Goal: Task Accomplishment & Management: Manage account settings

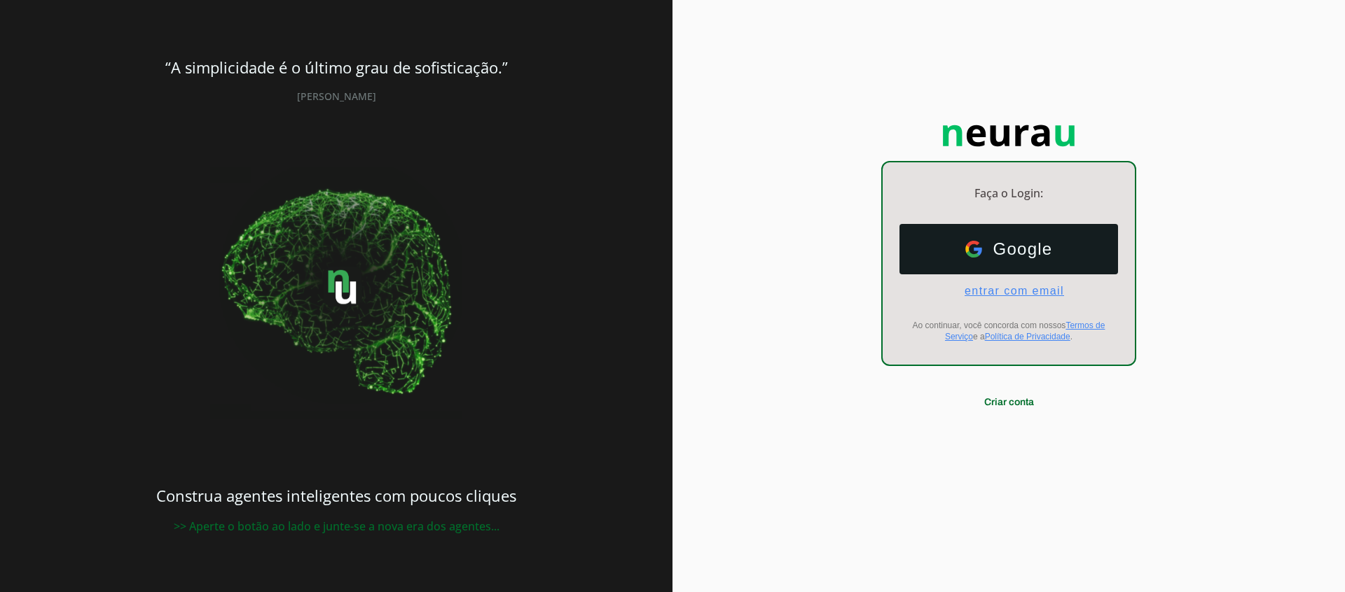
click at [1018, 295] on span "entrar com email" at bounding box center [1008, 291] width 111 height 13
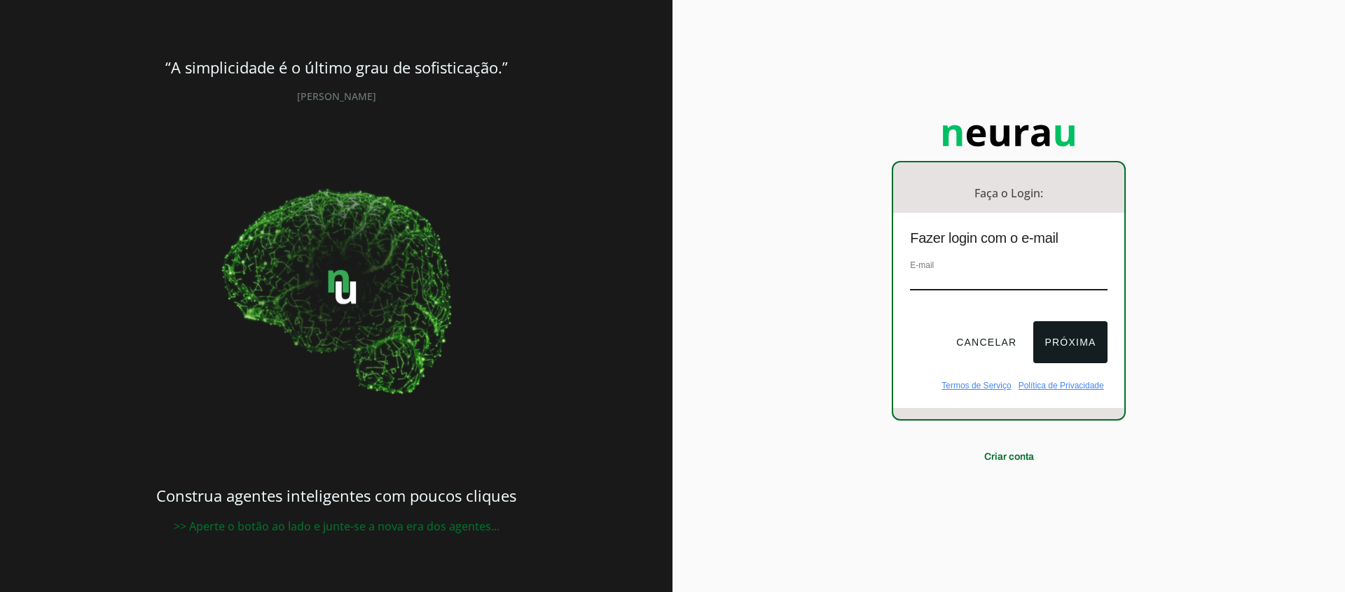
click at [988, 279] on input "email" at bounding box center [1008, 281] width 197 height 19
type input "[EMAIL_ADDRESS][DOMAIN_NAME]"
click at [1054, 331] on button "Próxima" at bounding box center [1070, 342] width 74 height 42
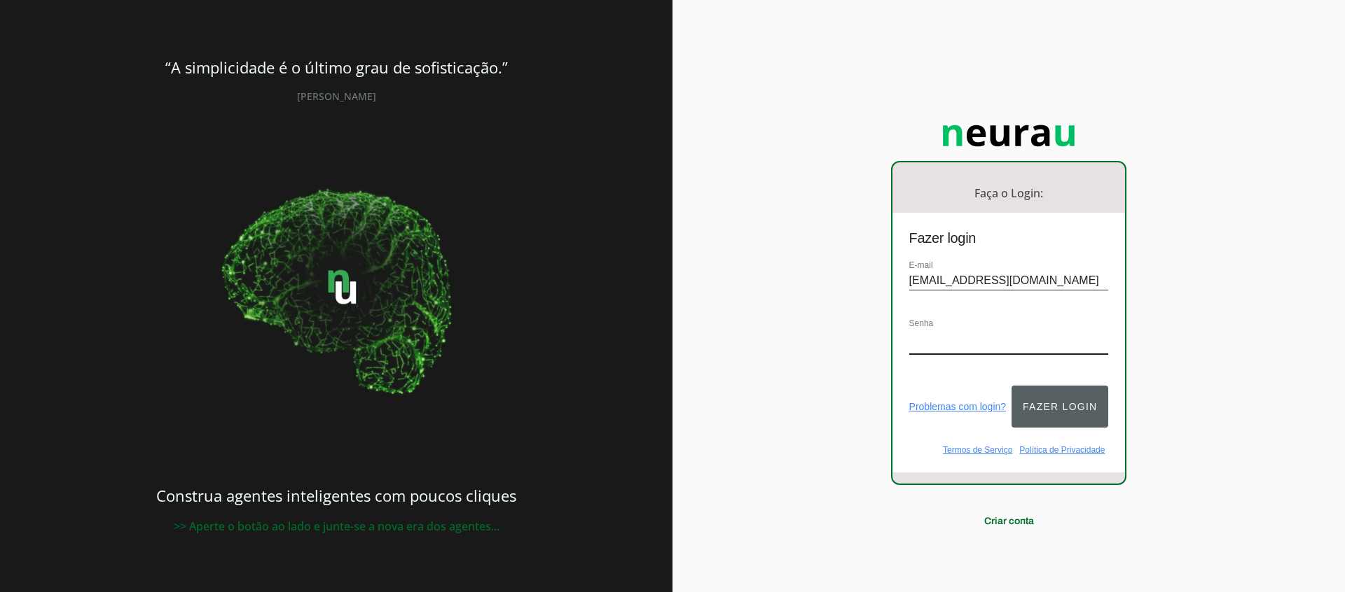
click at [1067, 398] on button "Fazer login" at bounding box center [1059, 407] width 97 height 42
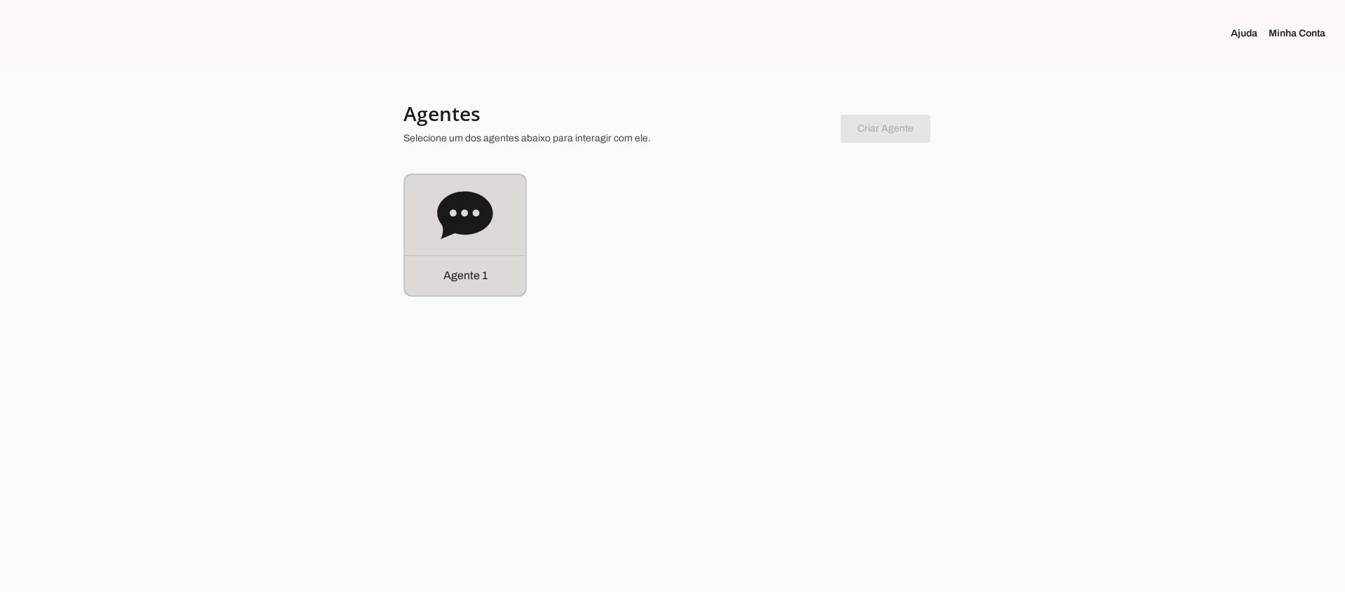
click at [481, 204] on icon at bounding box center [464, 215] width 55 height 48
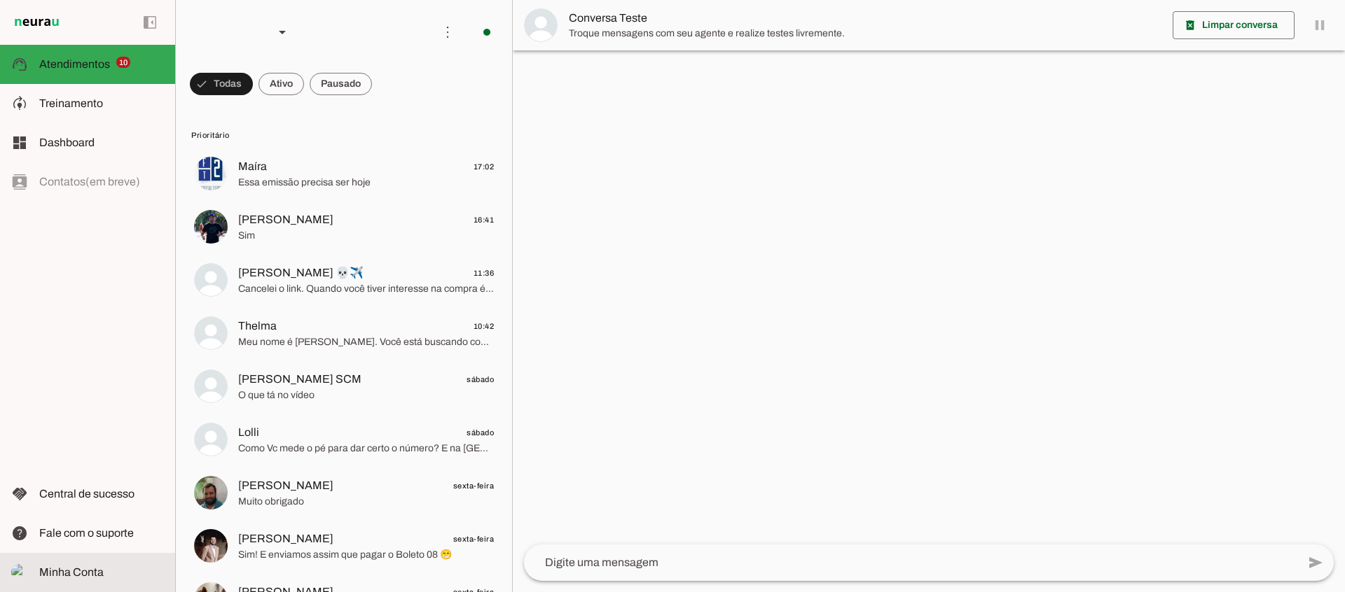
click at [67, 575] on span "Minha Conta" at bounding box center [71, 573] width 64 height 12
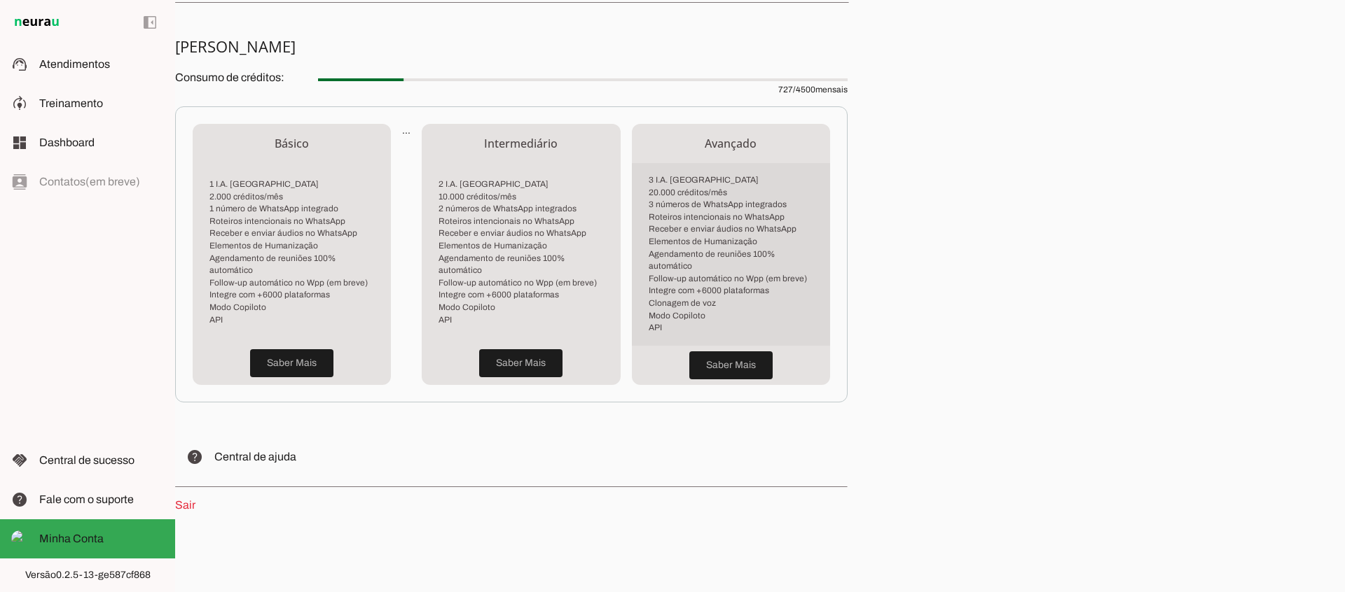
scroll to position [339, 0]
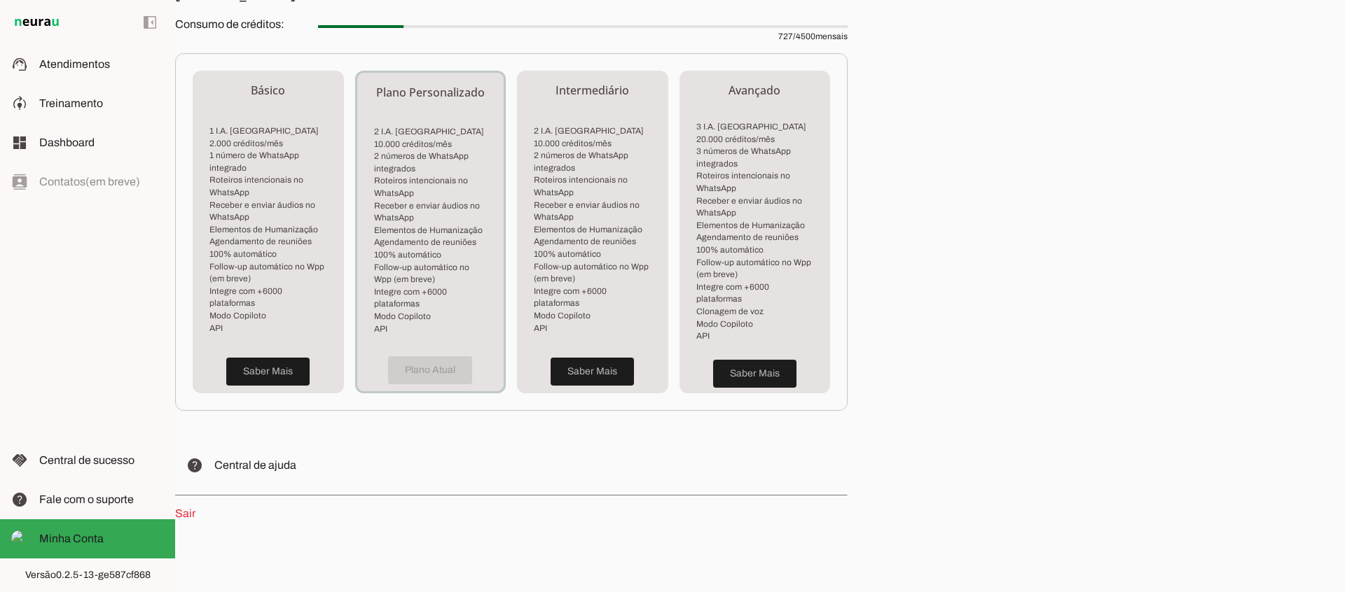
click at [408, 367] on div "Plano Atual" at bounding box center [430, 370] width 147 height 42
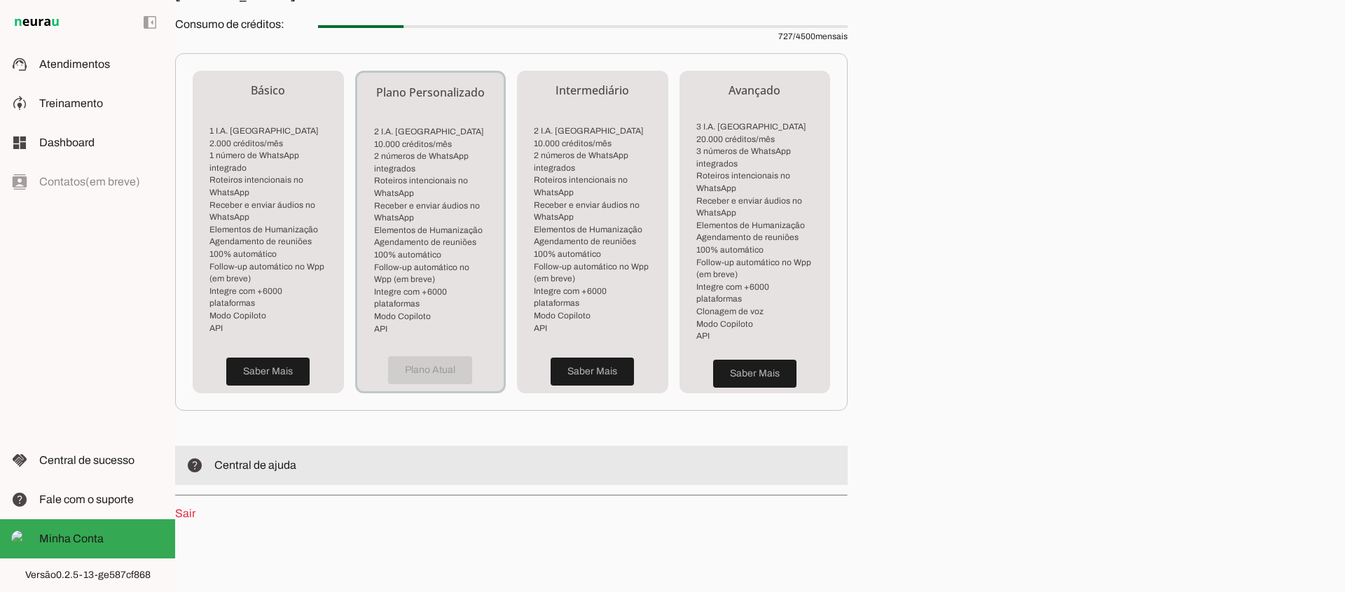
click at [231, 459] on span "Central de ajuda" at bounding box center [255, 465] width 82 height 12
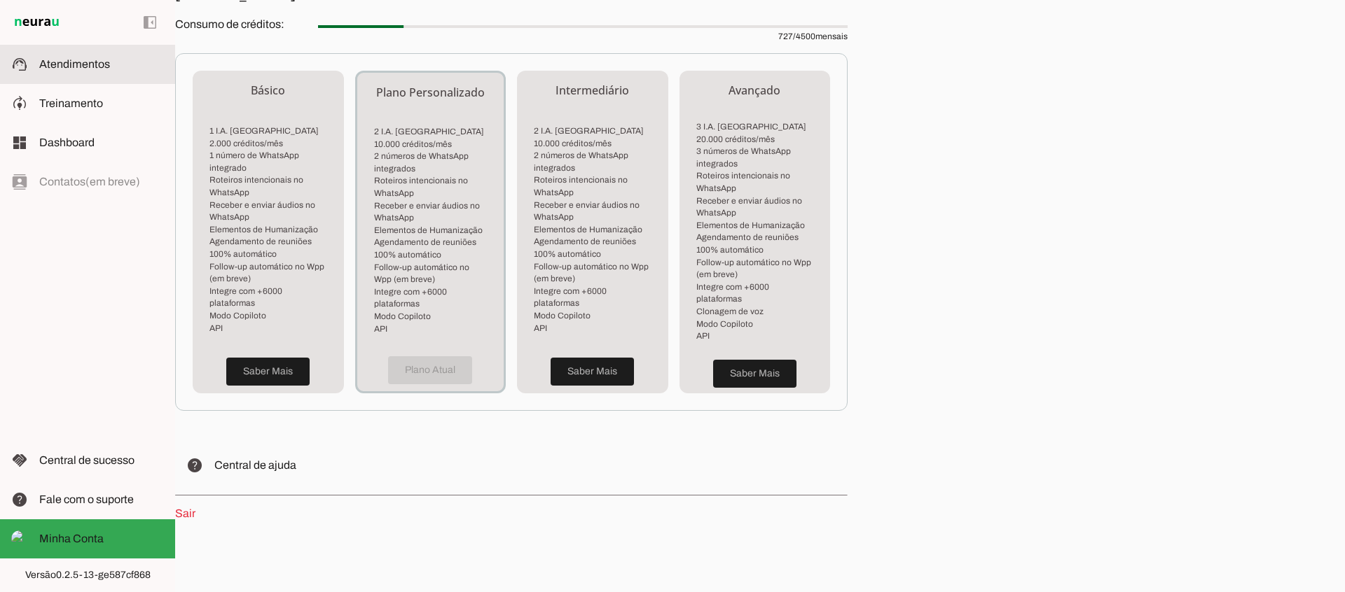
click at [90, 62] on span "Atendimentos" at bounding box center [74, 64] width 71 height 12
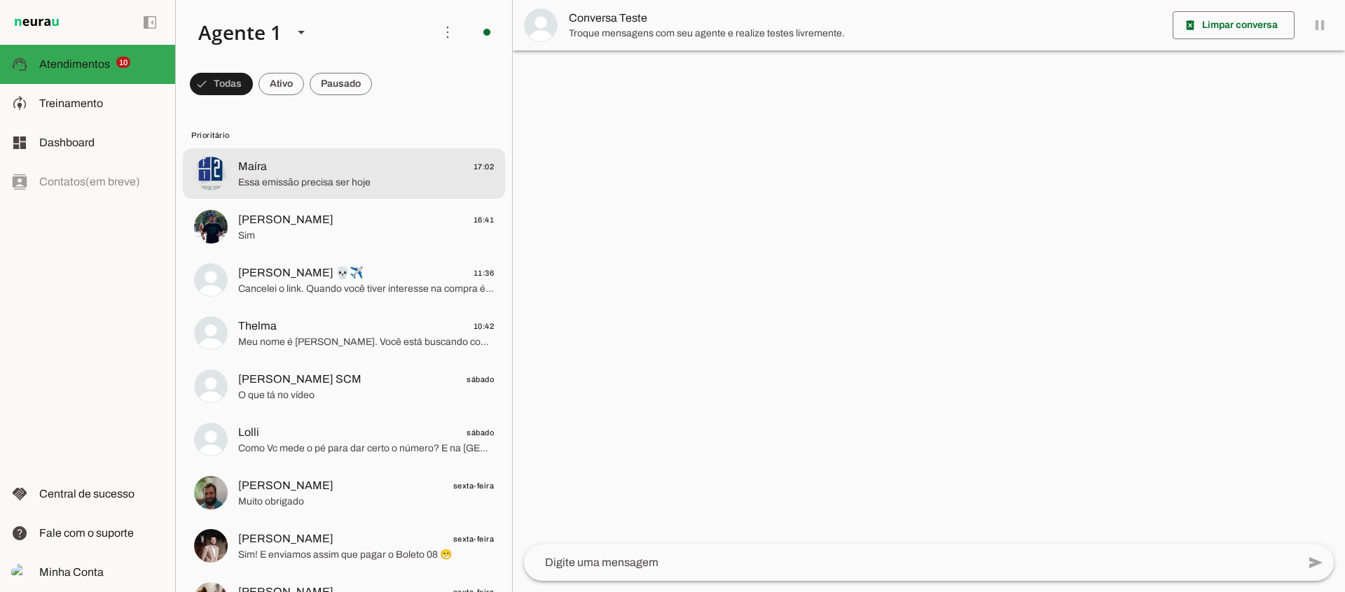
click at [408, 176] on span "Essa emissão precisa ser hoje" at bounding box center [366, 183] width 256 height 14
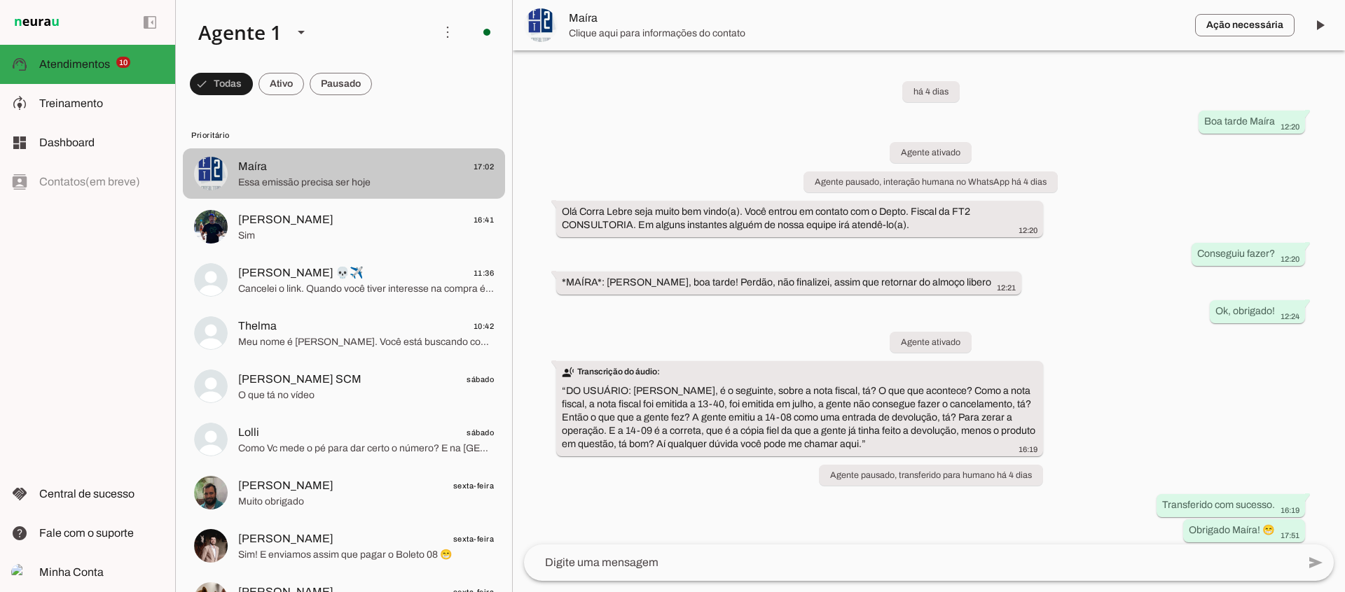
scroll to position [1305, 0]
